Goal: Task Accomplishment & Management: Use online tool/utility

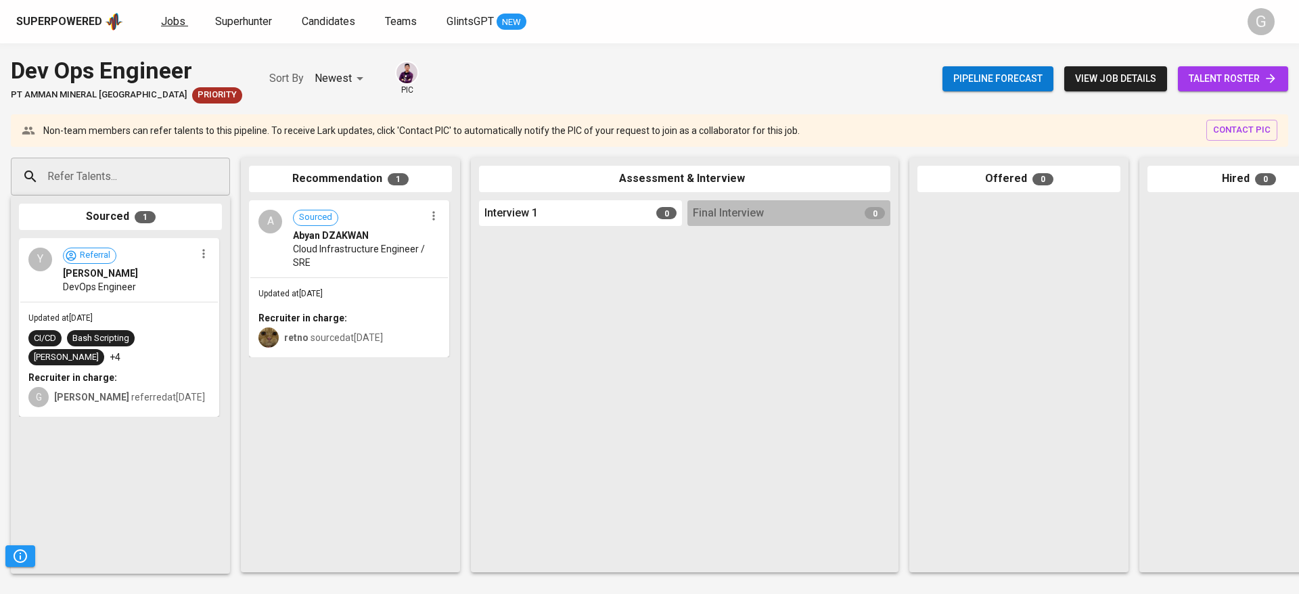
click at [183, 18] on link "Jobs" at bounding box center [174, 22] width 27 height 17
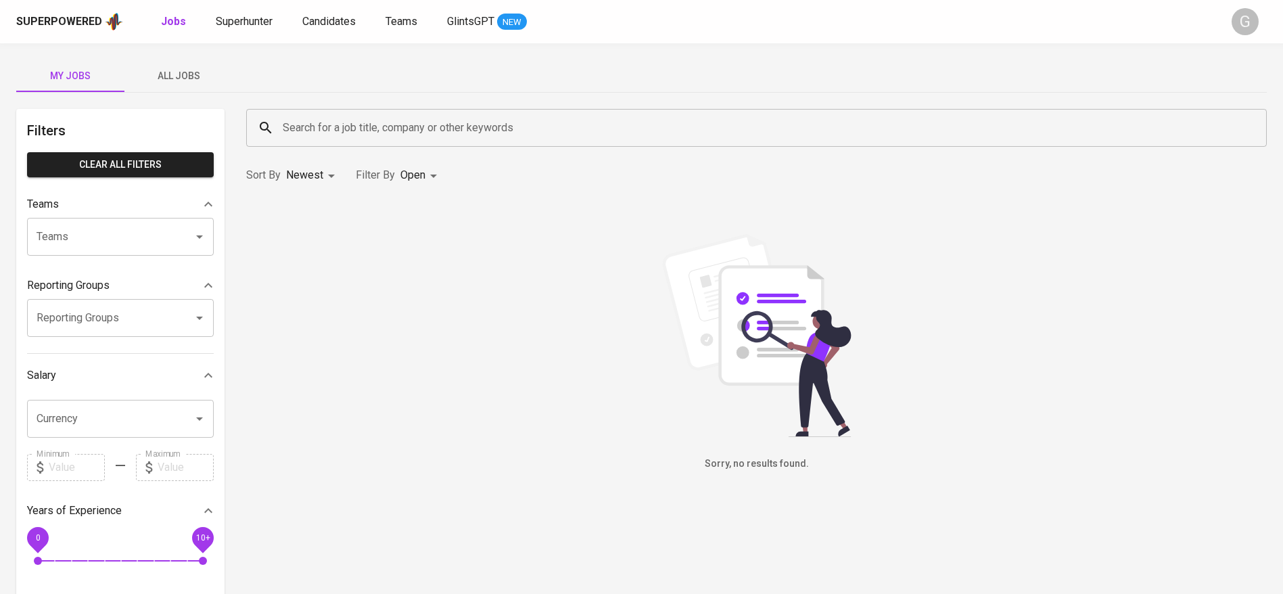
click at [180, 76] on span "All Jobs" at bounding box center [179, 76] width 92 height 17
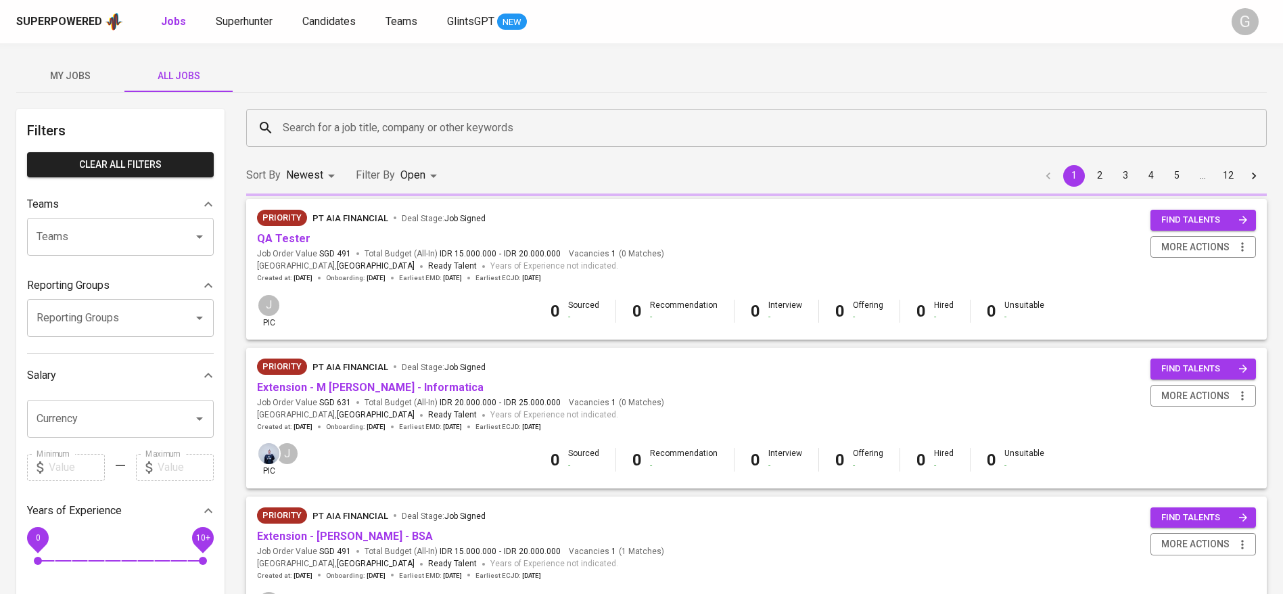
click at [342, 145] on div "Search for a job title, company or other keywords" at bounding box center [756, 128] width 1021 height 38
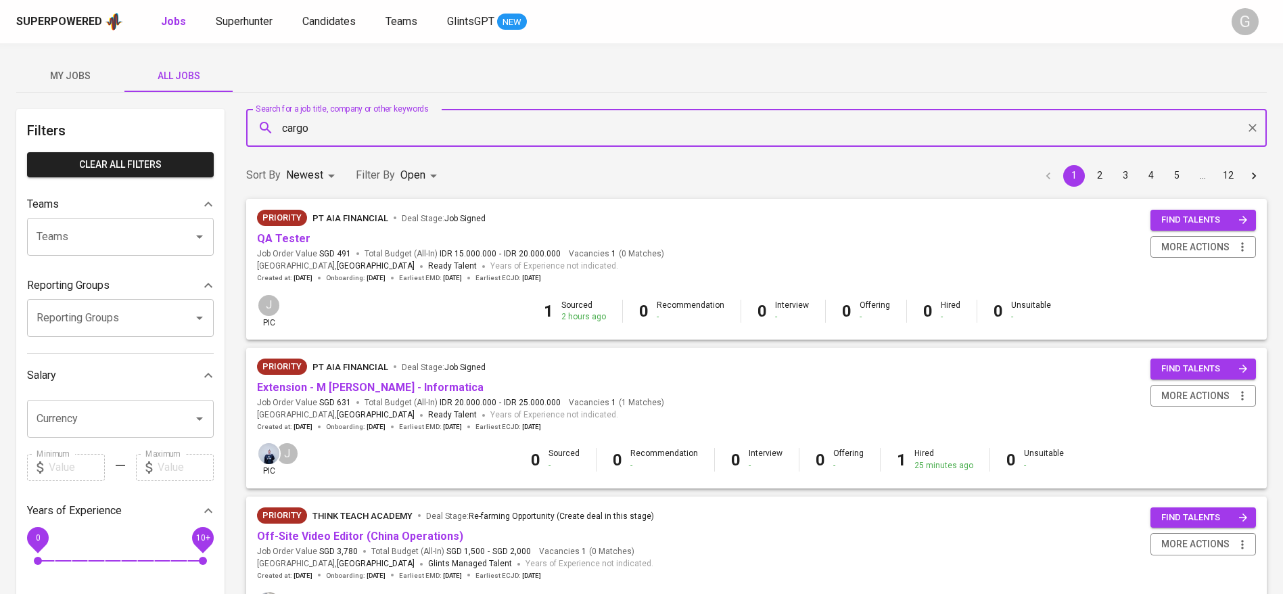
type input "cargo"
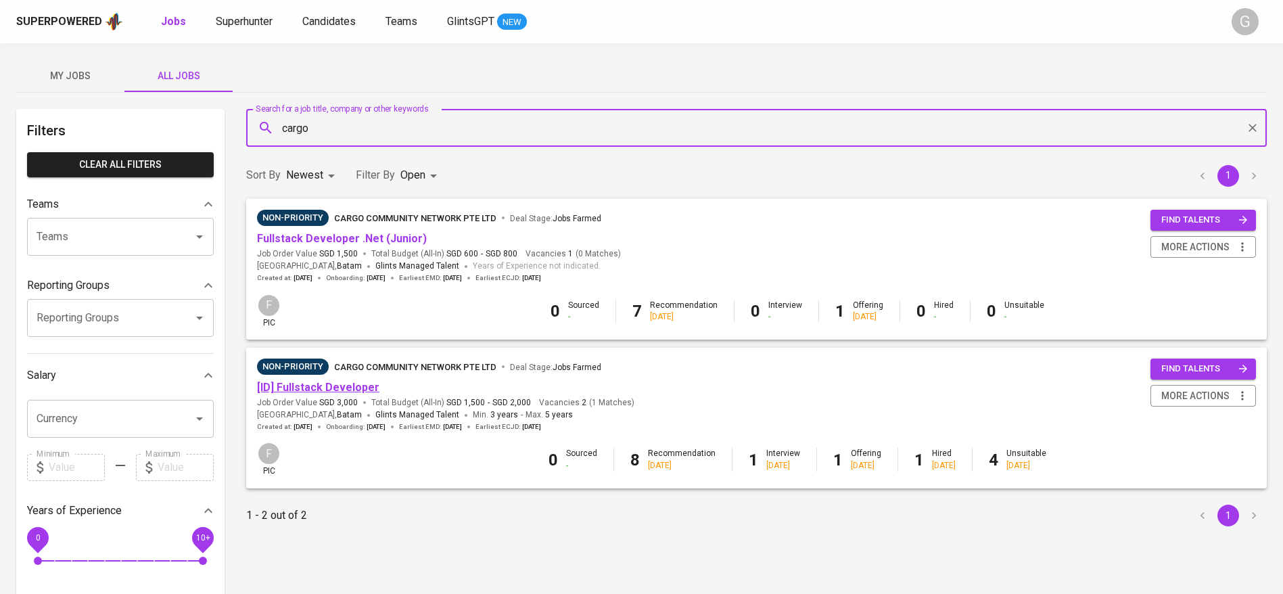
click at [343, 392] on link "[ID] Fullstack Developer" at bounding box center [318, 387] width 122 height 13
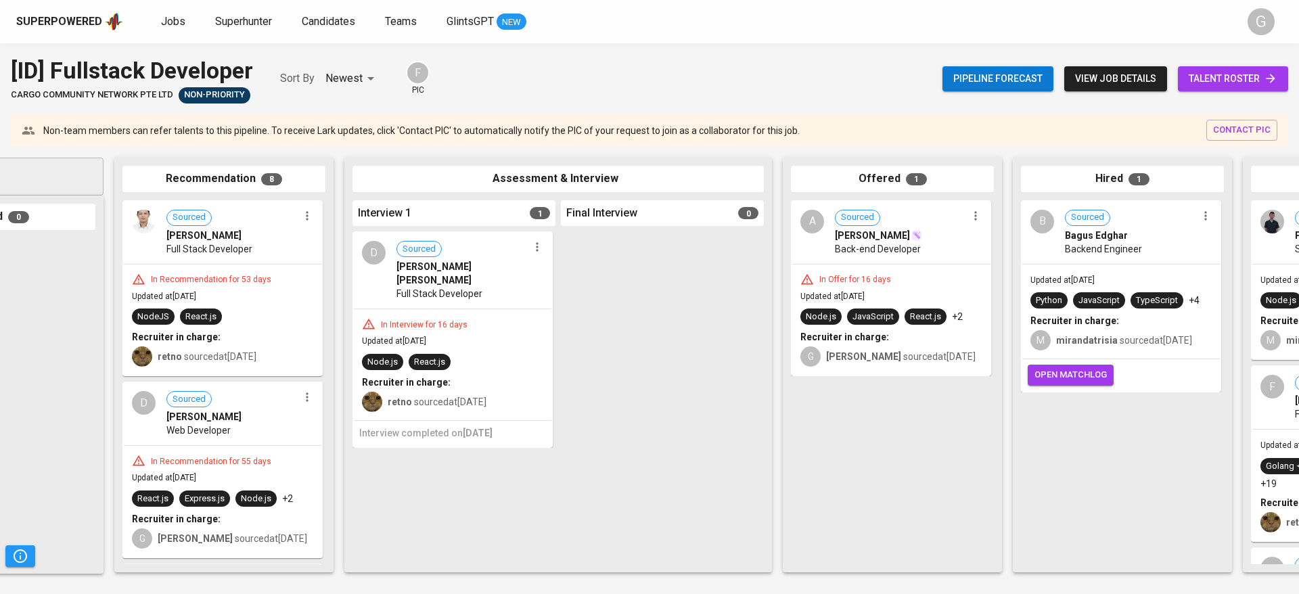
scroll to position [0, 125]
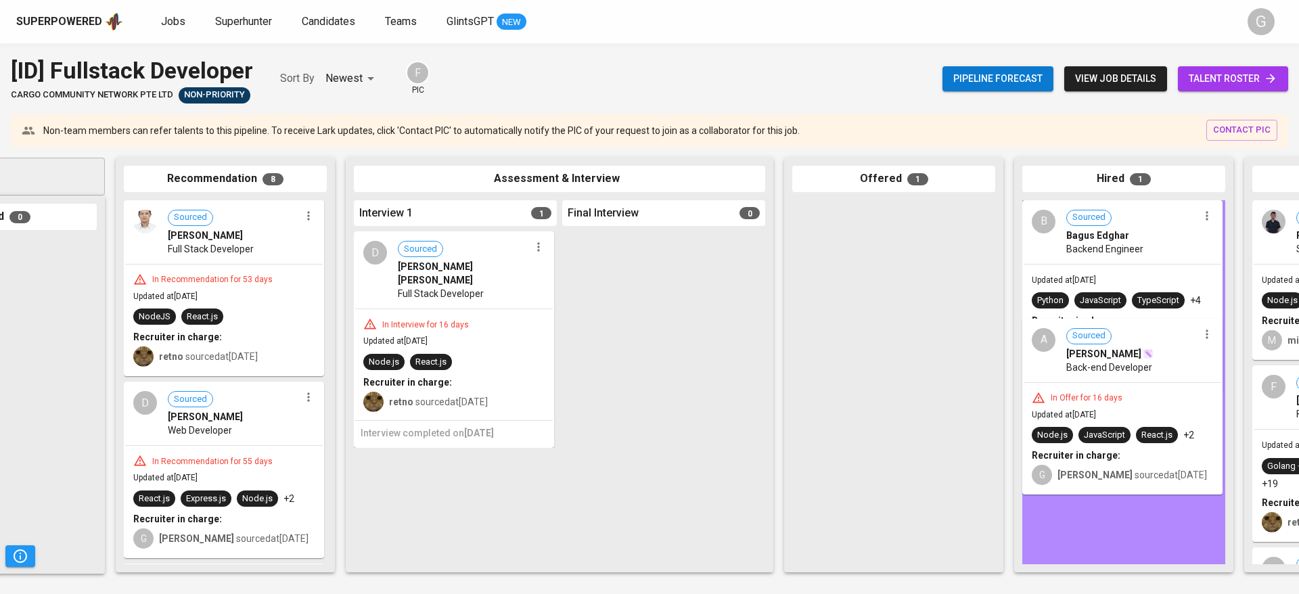
drag, startPoint x: 845, startPoint y: 310, endPoint x: 1080, endPoint y: 433, distance: 264.7
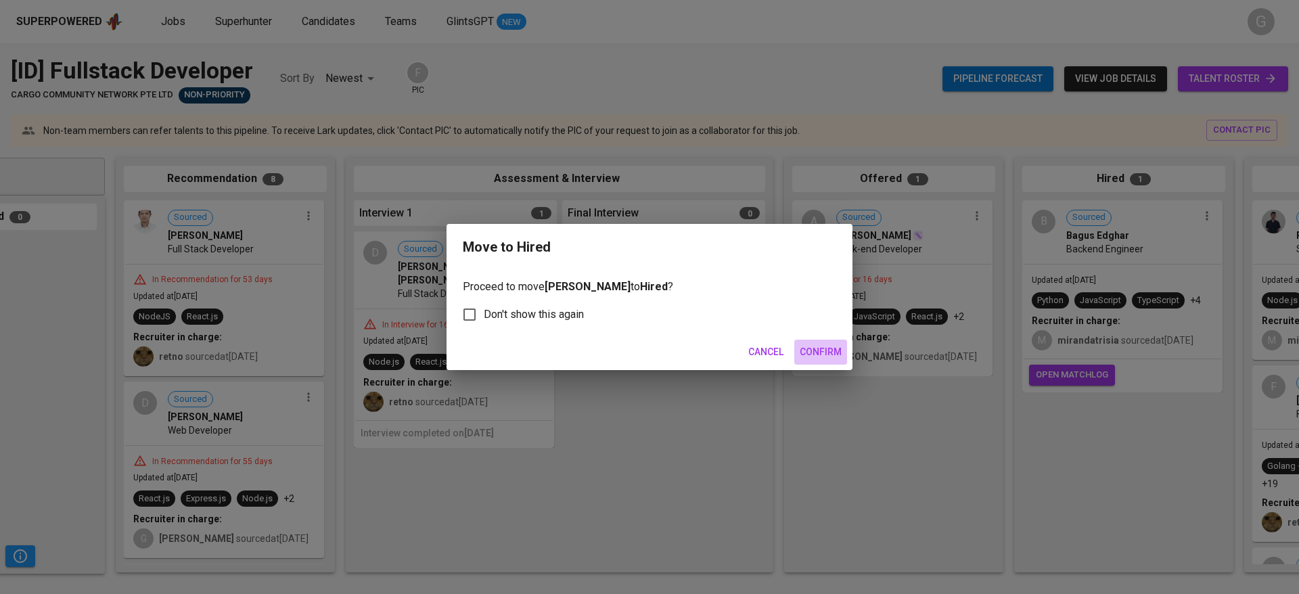
click at [825, 348] on span "Confirm" at bounding box center [820, 352] width 42 height 17
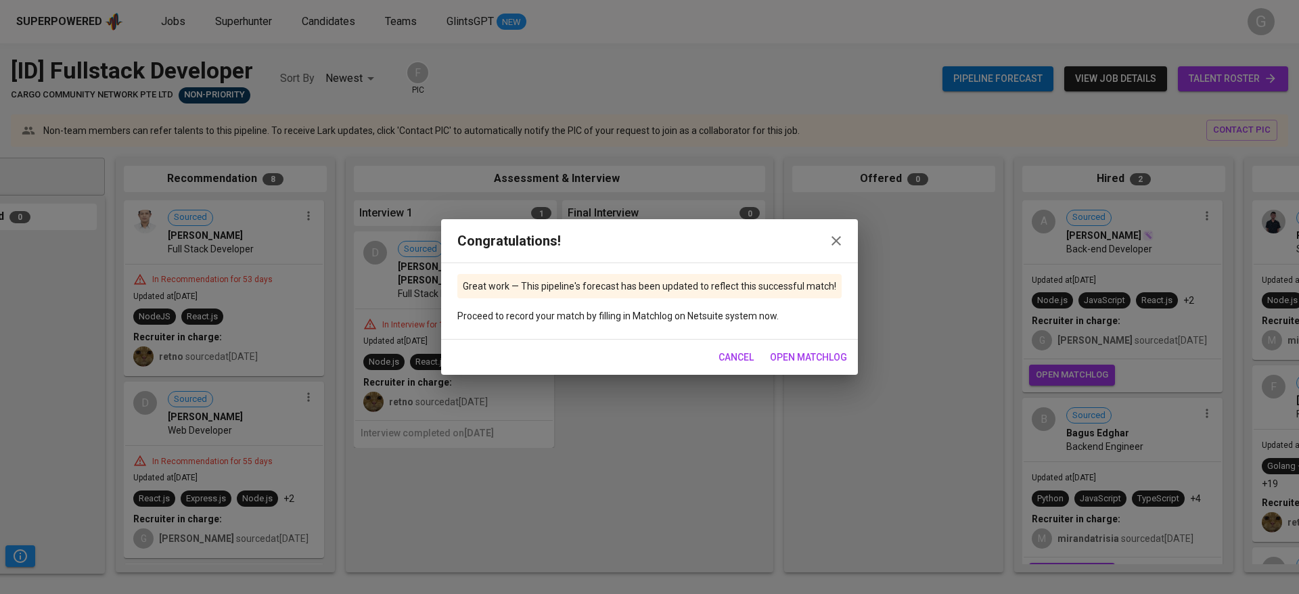
scroll to position [47, 0]
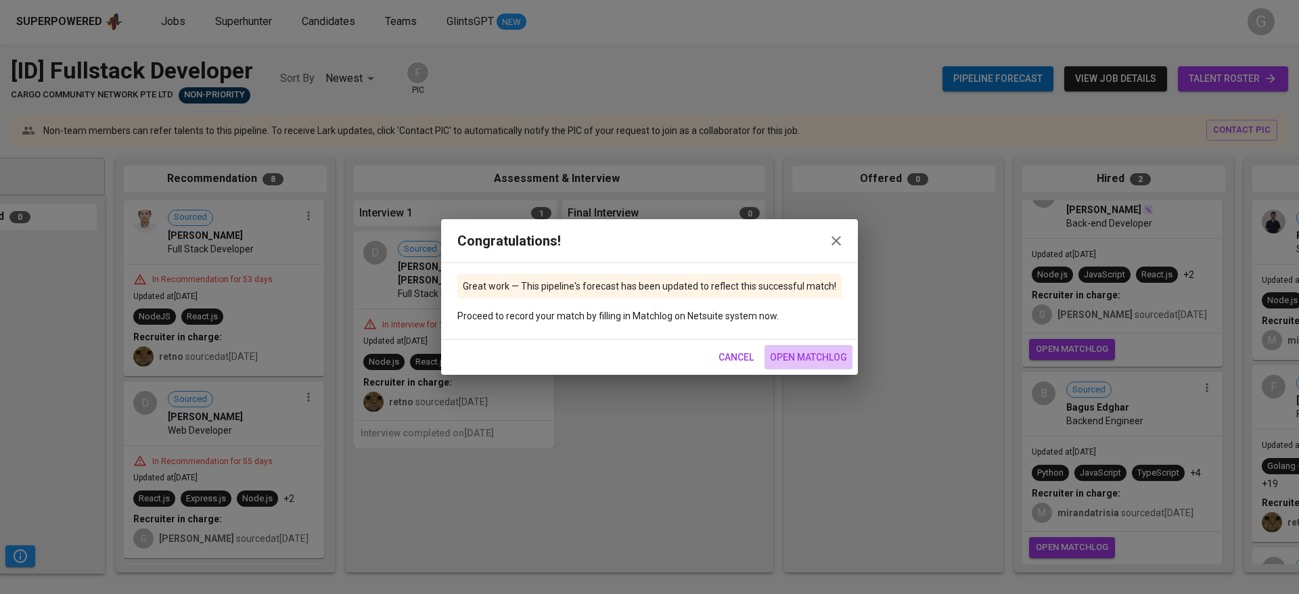
click at [816, 346] on button "open matchlog" at bounding box center [808, 357] width 88 height 25
